Goal: Navigation & Orientation: Find specific page/section

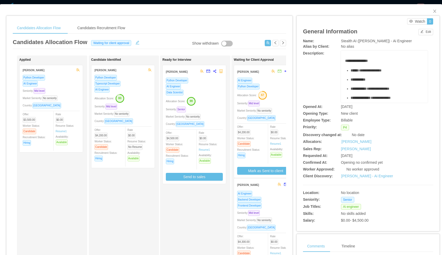
scroll to position [0, 48]
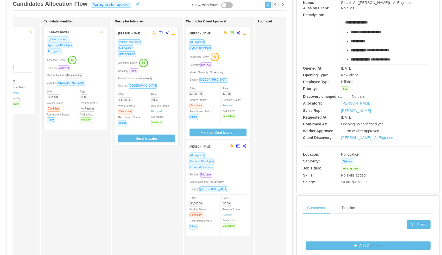
click at [229, 53] on div "Allocation Score: 67" at bounding box center [218, 56] width 57 height 8
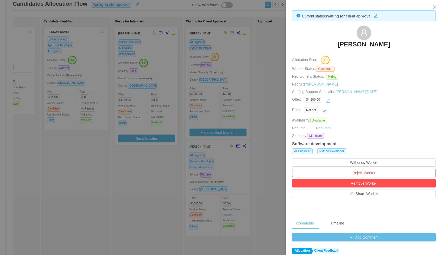
scroll to position [103, 0]
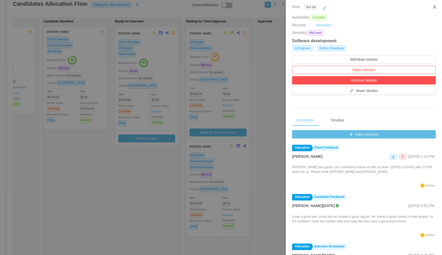
click at [434, 7] on icon "icon: close" at bounding box center [435, 7] width 4 height 4
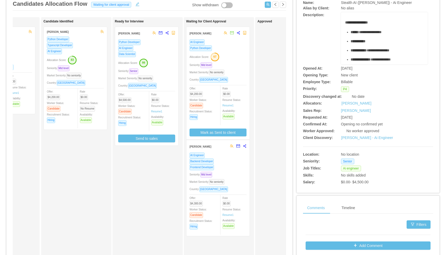
scroll to position [38, 0]
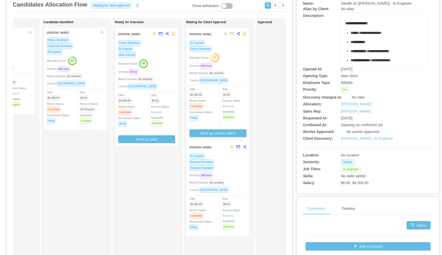
click at [233, 54] on div "Allocation Score: 67" at bounding box center [218, 57] width 57 height 8
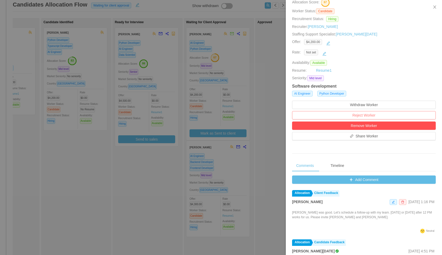
scroll to position [60, 0]
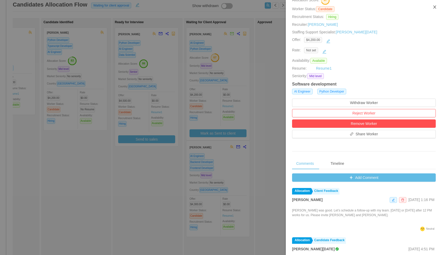
click at [435, 7] on icon "icon: close" at bounding box center [434, 6] width 3 height 3
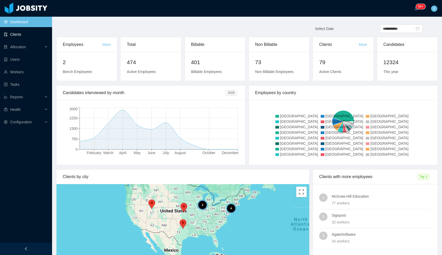
click at [21, 32] on link "Clients" at bounding box center [26, 34] width 44 height 10
